Goal: Navigation & Orientation: Go to known website

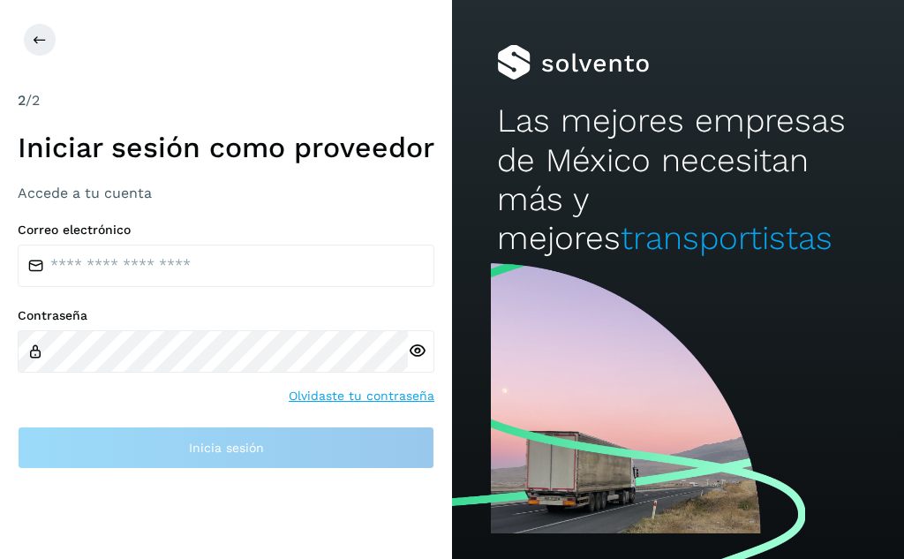
click at [28, 90] on div "2 /2" at bounding box center [226, 100] width 417 height 21
click at [23, 92] on span "2" at bounding box center [22, 100] width 8 height 17
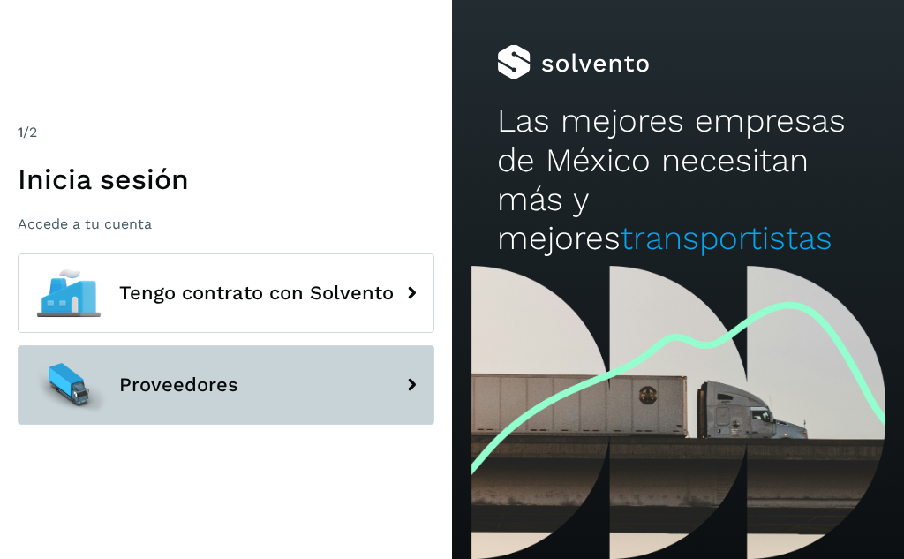
click at [407, 398] on icon at bounding box center [411, 384] width 35 height 35
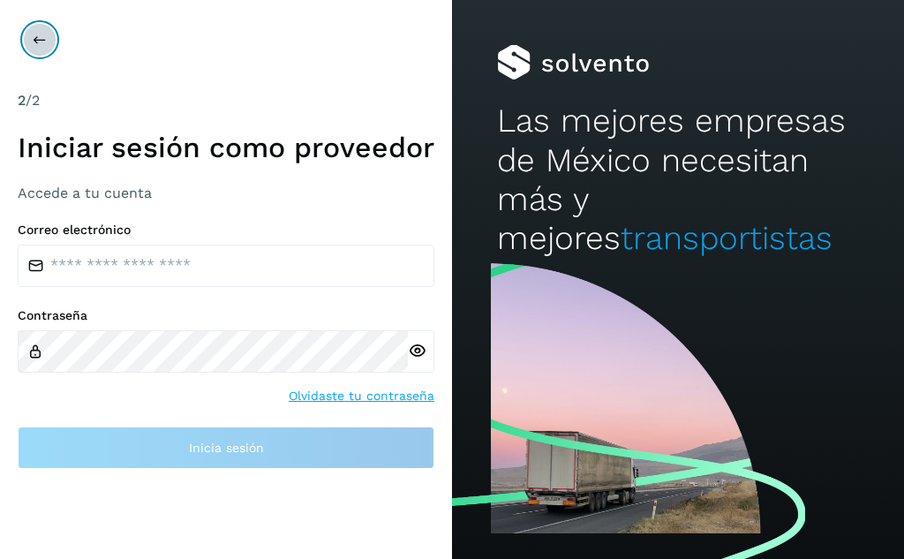
click at [31, 32] on button at bounding box center [40, 40] width 34 height 34
